Goal: Task Accomplishment & Management: Manage account settings

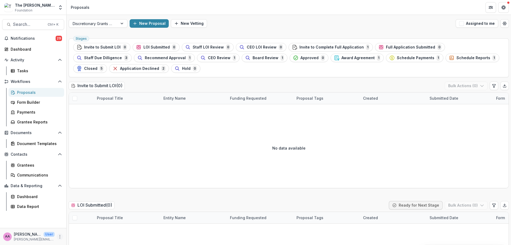
click at [60, 212] on icon "More" at bounding box center [60, 236] width 4 height 4
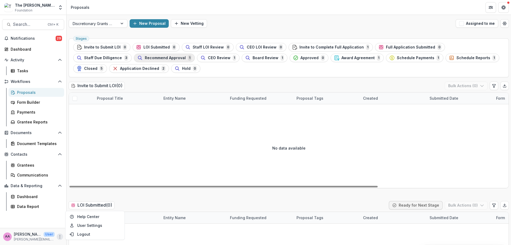
click at [145, 56] on span "Recommend Approval" at bounding box center [165, 58] width 41 height 5
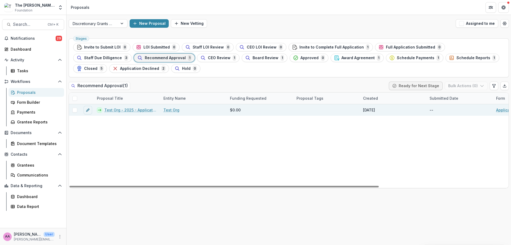
click at [127, 109] on link "Test Org - 2025 - Application questions over 25K" at bounding box center [130, 110] width 53 height 6
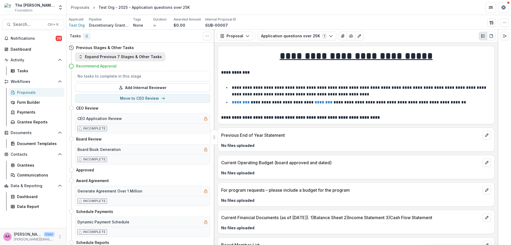
click at [129, 56] on button "Expand Previous 7 Stages & Other Tasks" at bounding box center [120, 56] width 90 height 9
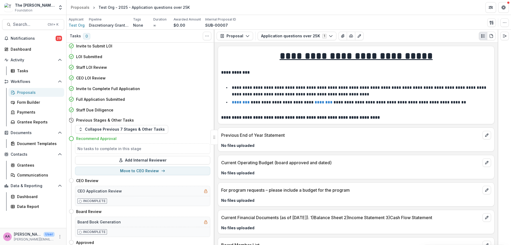
scroll to position [191, 0]
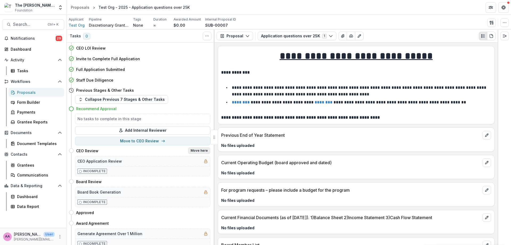
click at [196, 147] on button "Move here" at bounding box center [199, 150] width 22 height 6
select select "**********"
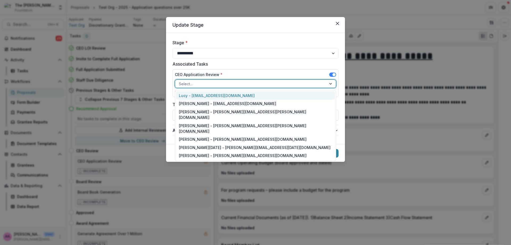
click at [245, 87] on div at bounding box center [251, 83] width 144 height 7
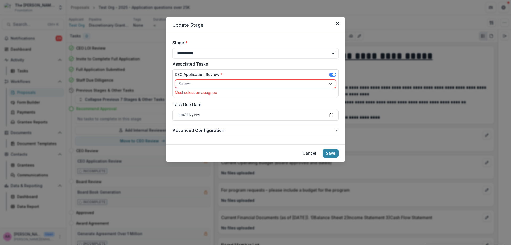
click at [275, 43] on label "Stage *" at bounding box center [254, 42] width 163 height 6
click at [275, 48] on select "**********" at bounding box center [256, 53] width 166 height 11
click at [222, 74] on div "CEO Application Review *" at bounding box center [255, 76] width 161 height 8
click at [219, 81] on div at bounding box center [251, 83] width 144 height 7
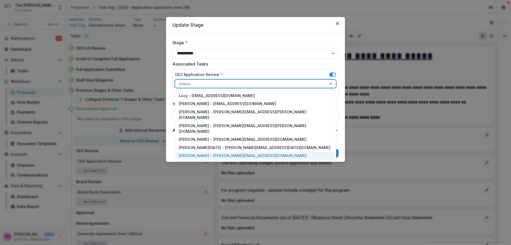
click at [216, 152] on div "Annie Axe - annie.axe@fristfoundation.org" at bounding box center [255, 156] width 159 height 8
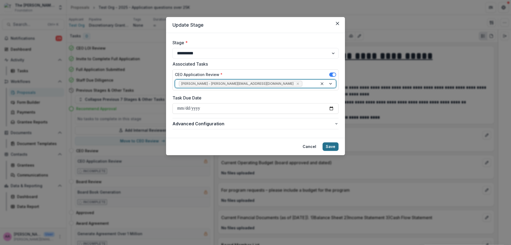
click at [336, 146] on button "Save" at bounding box center [331, 146] width 16 height 9
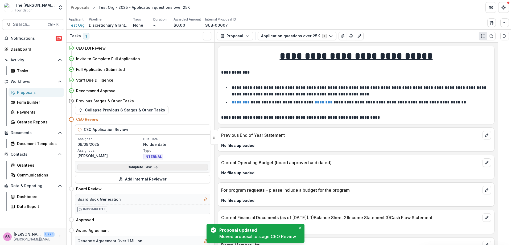
click at [130, 168] on link "Complete Task" at bounding box center [142, 167] width 130 height 6
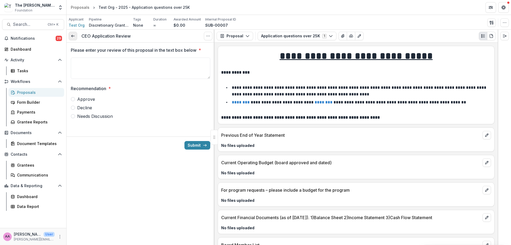
click at [73, 38] on icon at bounding box center [73, 36] width 4 height 4
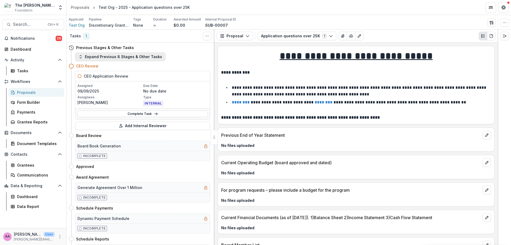
click at [92, 55] on button "Expand Previous 8 Stages & Other Tasks" at bounding box center [120, 56] width 91 height 9
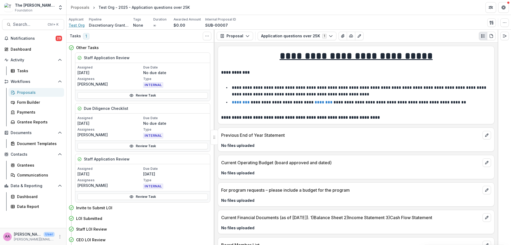
click at [77, 23] on span "Test Org" at bounding box center [77, 25] width 16 height 6
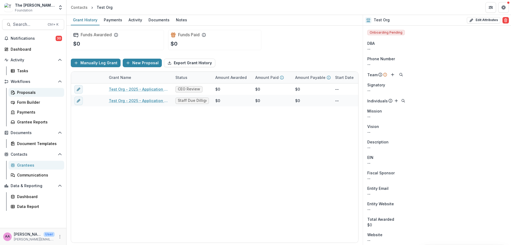
click at [25, 91] on div "Proposals" at bounding box center [38, 92] width 43 height 6
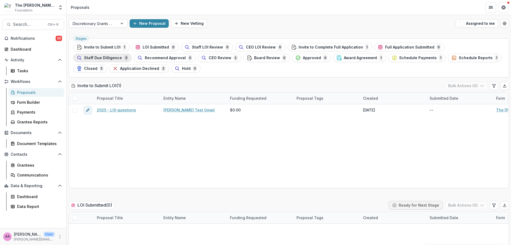
click at [128, 55] on div "Staff Due Dilligence 3" at bounding box center [103, 58] width 52 height 6
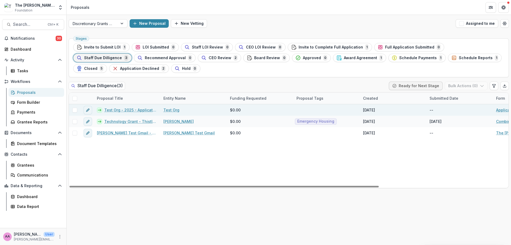
click at [131, 111] on link "Test Org - 2025 - Application questions over 25K" at bounding box center [130, 110] width 53 height 6
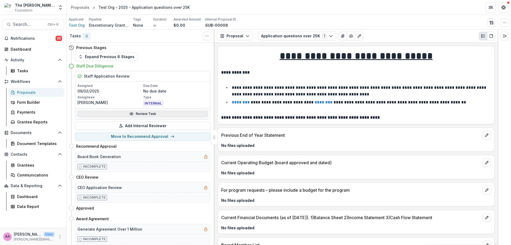
click at [118, 114] on link "Review Task" at bounding box center [142, 114] width 130 height 6
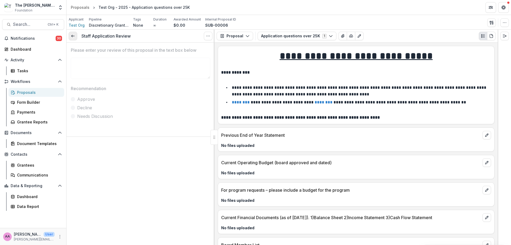
click at [76, 36] on link at bounding box center [73, 36] width 9 height 9
